Goal: Share content: Share content

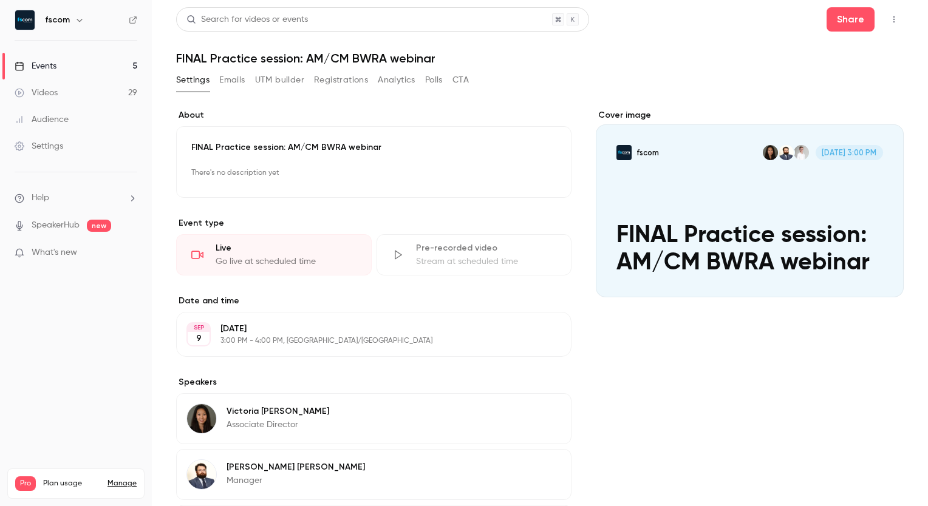
click at [80, 64] on link "Events 5" at bounding box center [76, 66] width 152 height 27
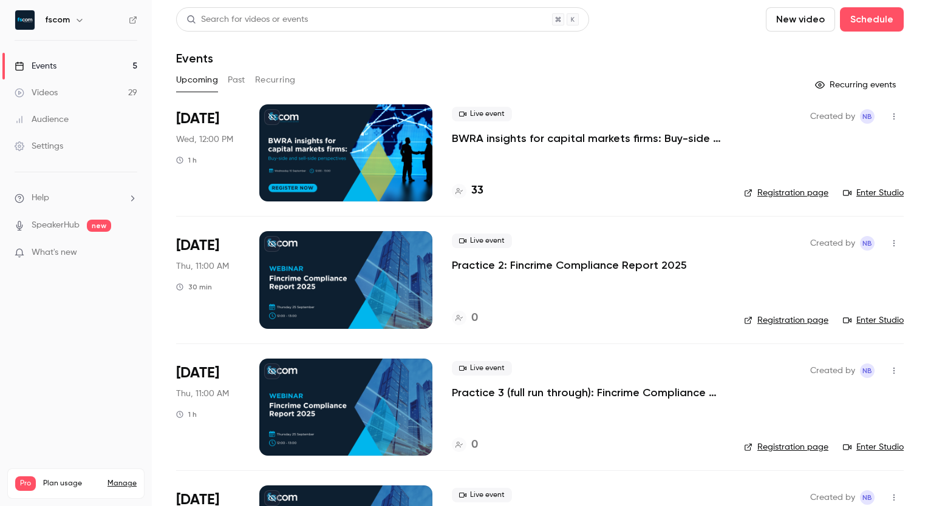
click at [240, 79] on button "Past" at bounding box center [237, 79] width 18 height 19
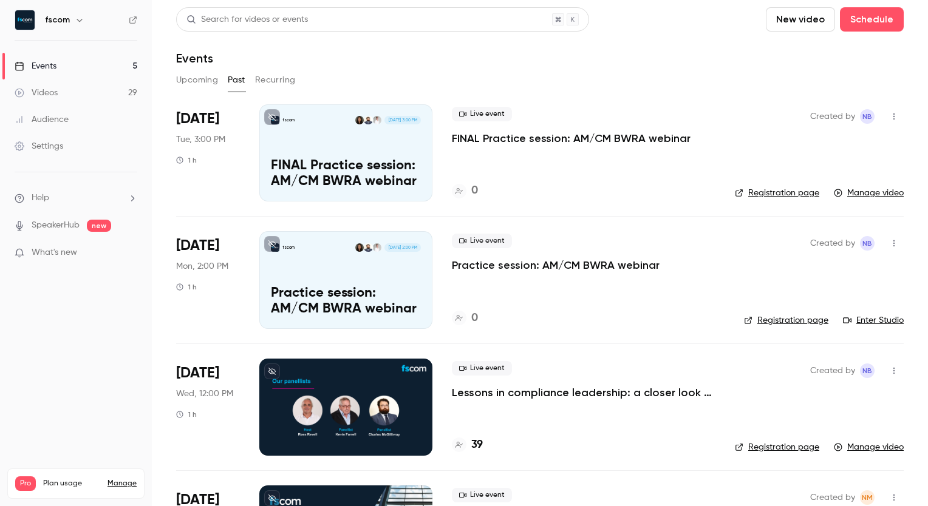
click at [527, 140] on p "FINAL Practice session: AM/CM BWRA webinar" at bounding box center [571, 138] width 239 height 15
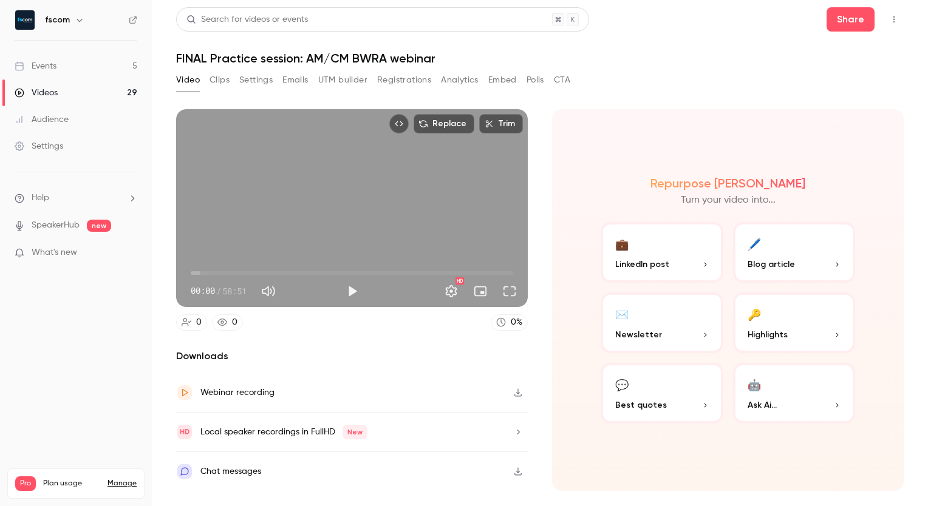
click at [852, 136] on div "Repurpose Ai Turn your video into... 💼 LinkedIn post 🖊️ Blog article ✉️ Newslet…" at bounding box center [728, 300] width 352 height 382
click at [508, 292] on button "Full screen" at bounding box center [509, 291] width 24 height 24
click at [864, 16] on button "Share" at bounding box center [850, 19] width 48 height 24
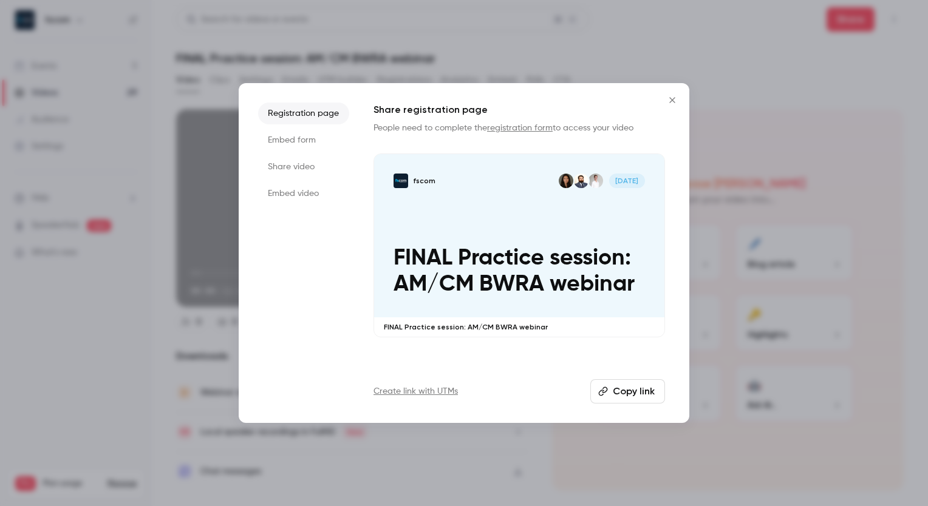
click at [277, 171] on li "Share video" at bounding box center [303, 167] width 91 height 22
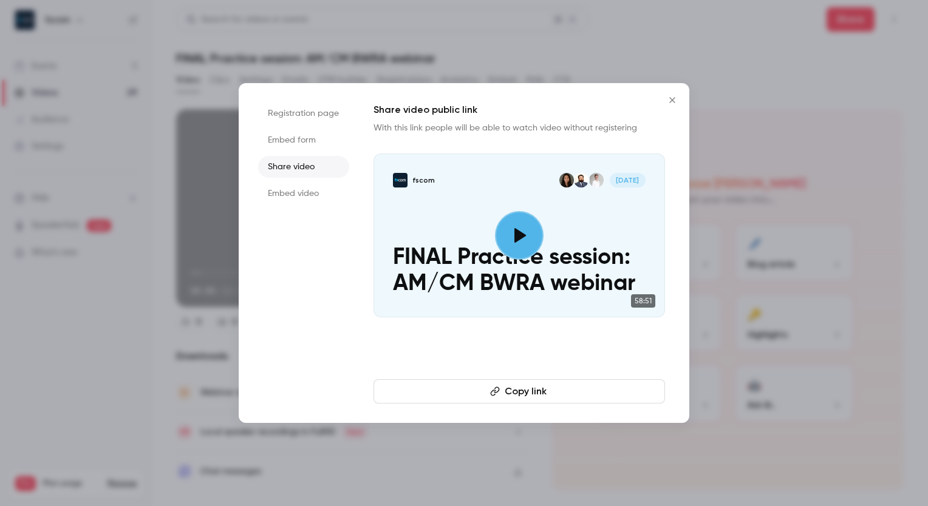
click at [526, 385] on button "Copy link" at bounding box center [518, 391] width 291 height 24
